Goal: Find specific page/section: Find specific page/section

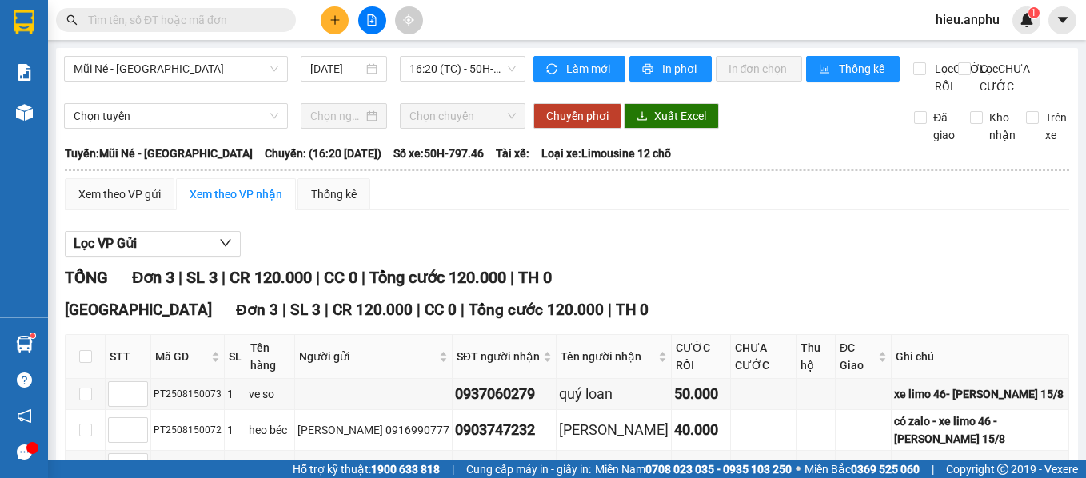
click at [204, 18] on input "text" at bounding box center [182, 20] width 189 height 18
click at [240, 22] on input "text" at bounding box center [182, 20] width 189 height 18
click at [238, 22] on input "text" at bounding box center [182, 20] width 189 height 18
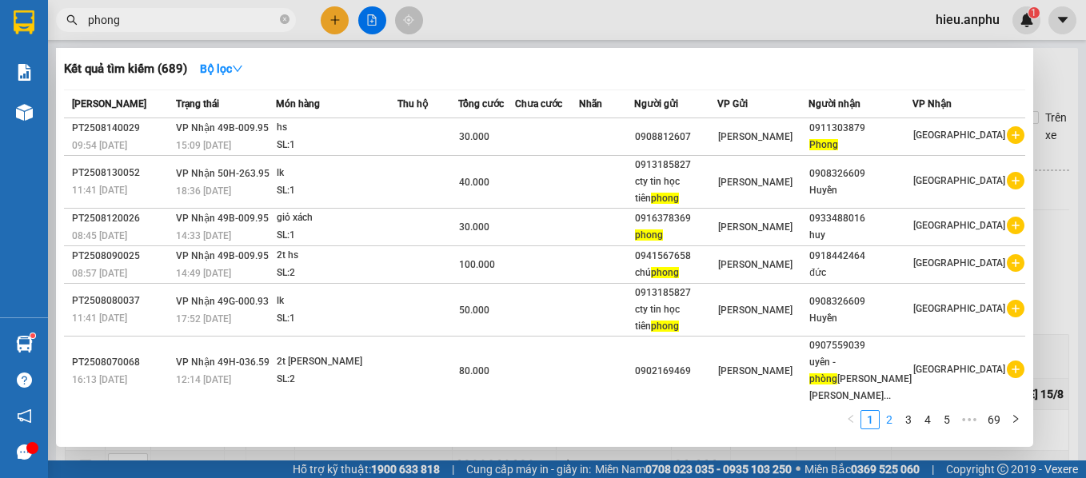
type input "phong"
click at [892, 424] on link "2" at bounding box center [889, 420] width 18 height 18
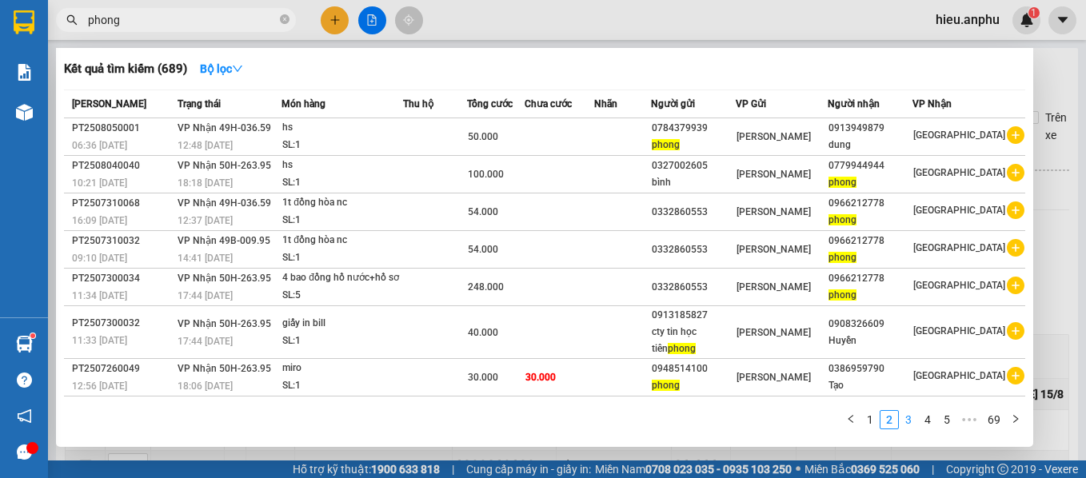
click at [911, 416] on link "3" at bounding box center [908, 420] width 18 height 18
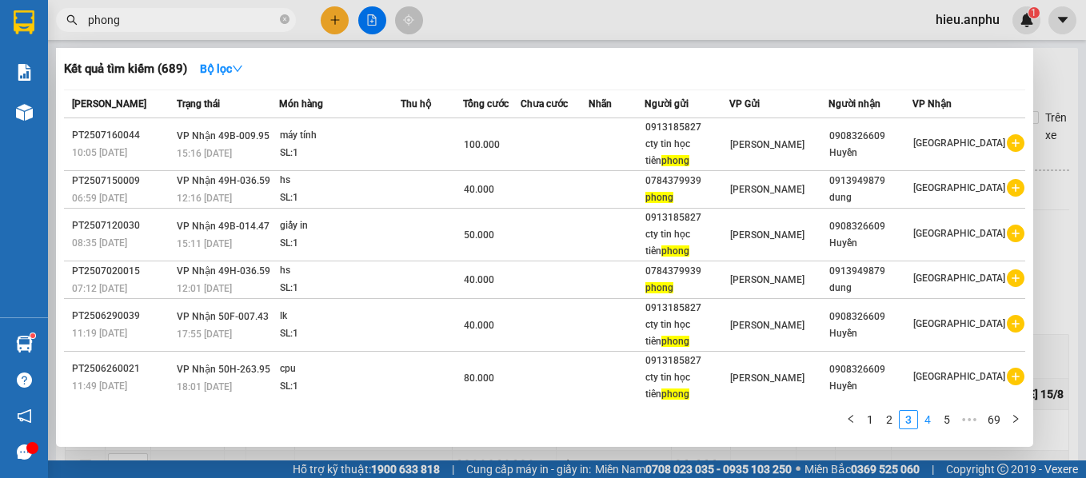
click at [930, 419] on link "4" at bounding box center [928, 420] width 18 height 18
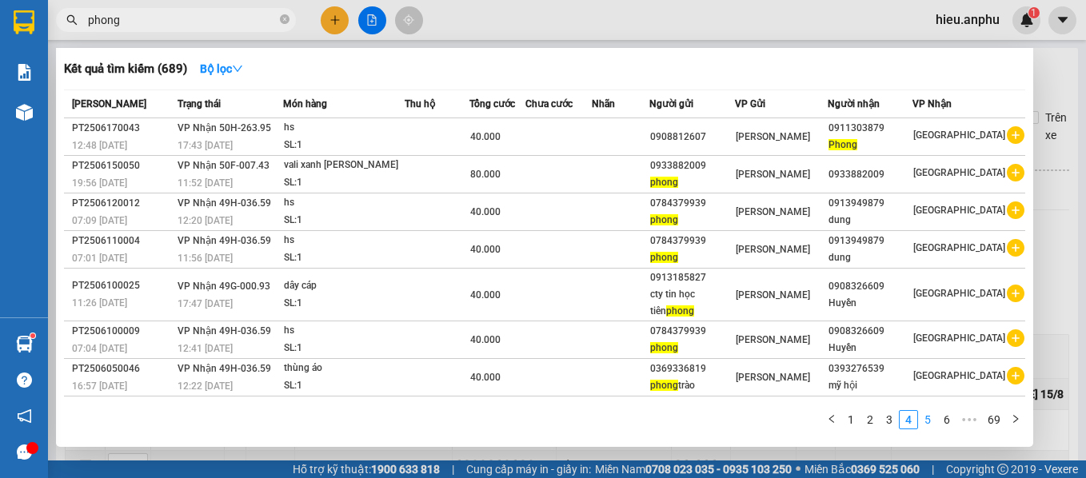
click at [927, 419] on link "5" at bounding box center [928, 420] width 18 height 18
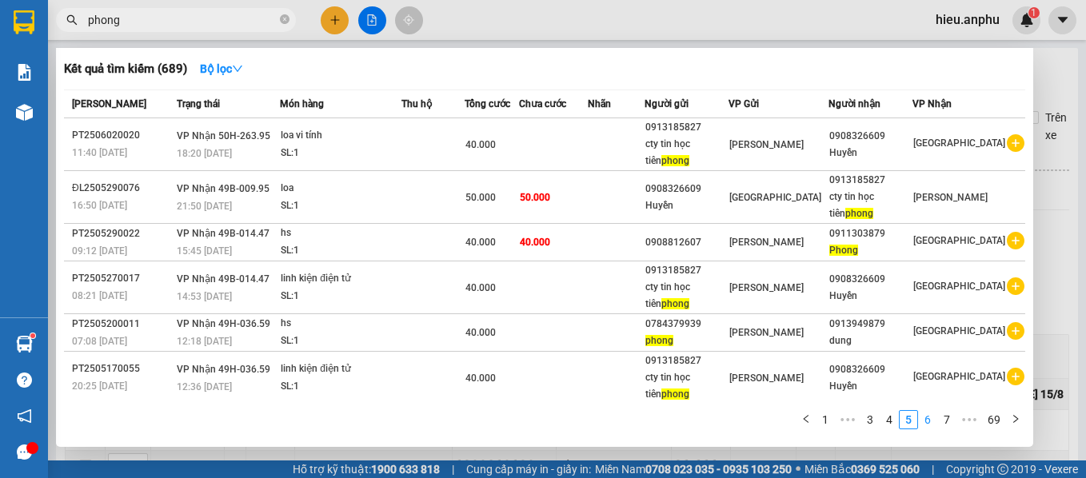
click at [924, 421] on link "6" at bounding box center [928, 420] width 18 height 18
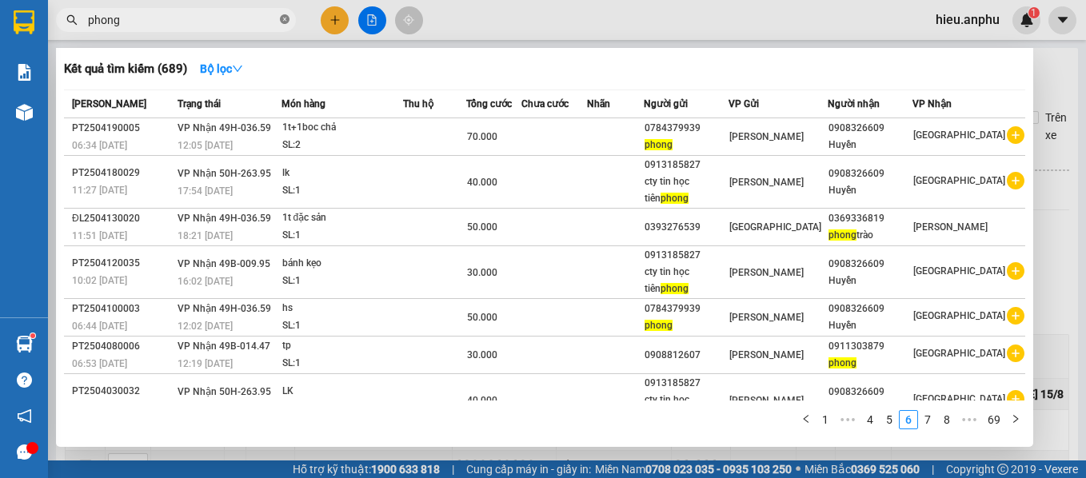
click at [284, 18] on icon "close-circle" at bounding box center [285, 19] width 10 height 10
